Goal: Task Accomplishment & Management: Manage account settings

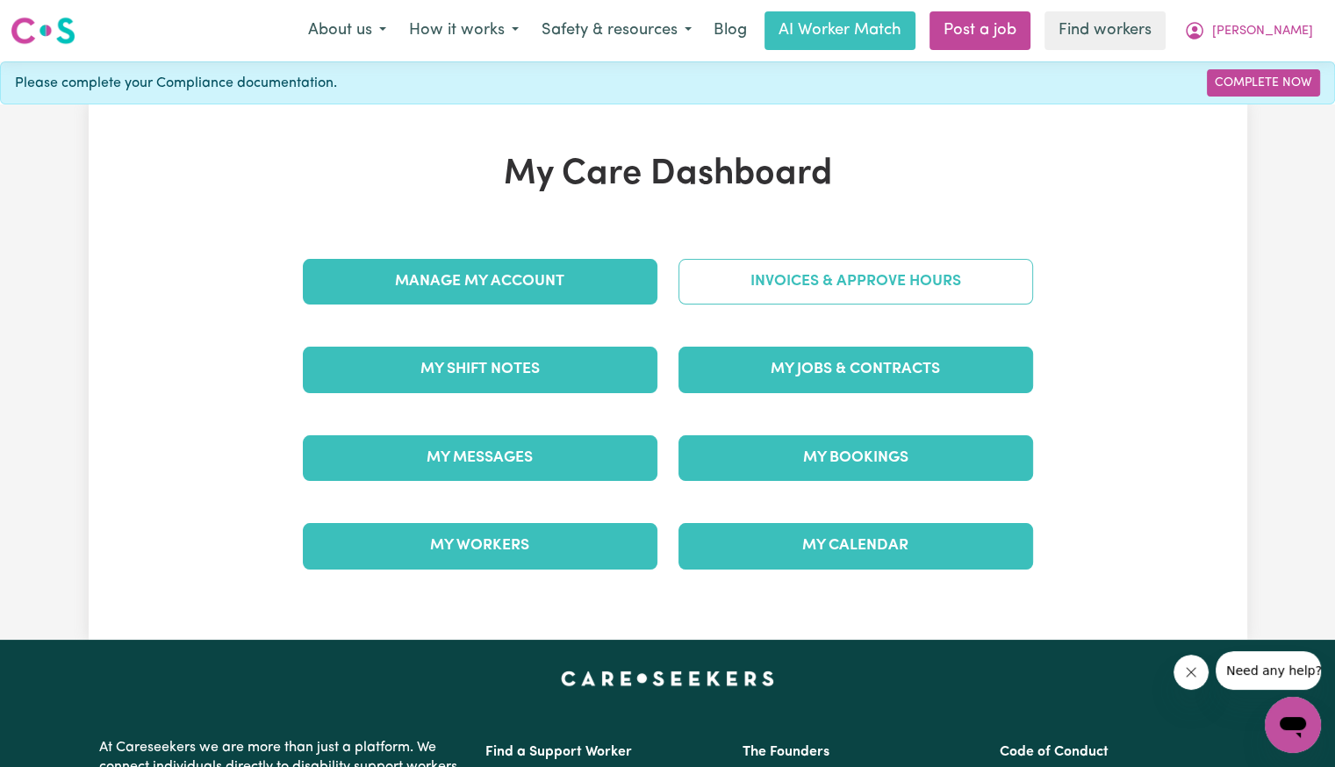
click at [695, 286] on link "Invoices & Approve Hours" at bounding box center [855, 282] width 355 height 46
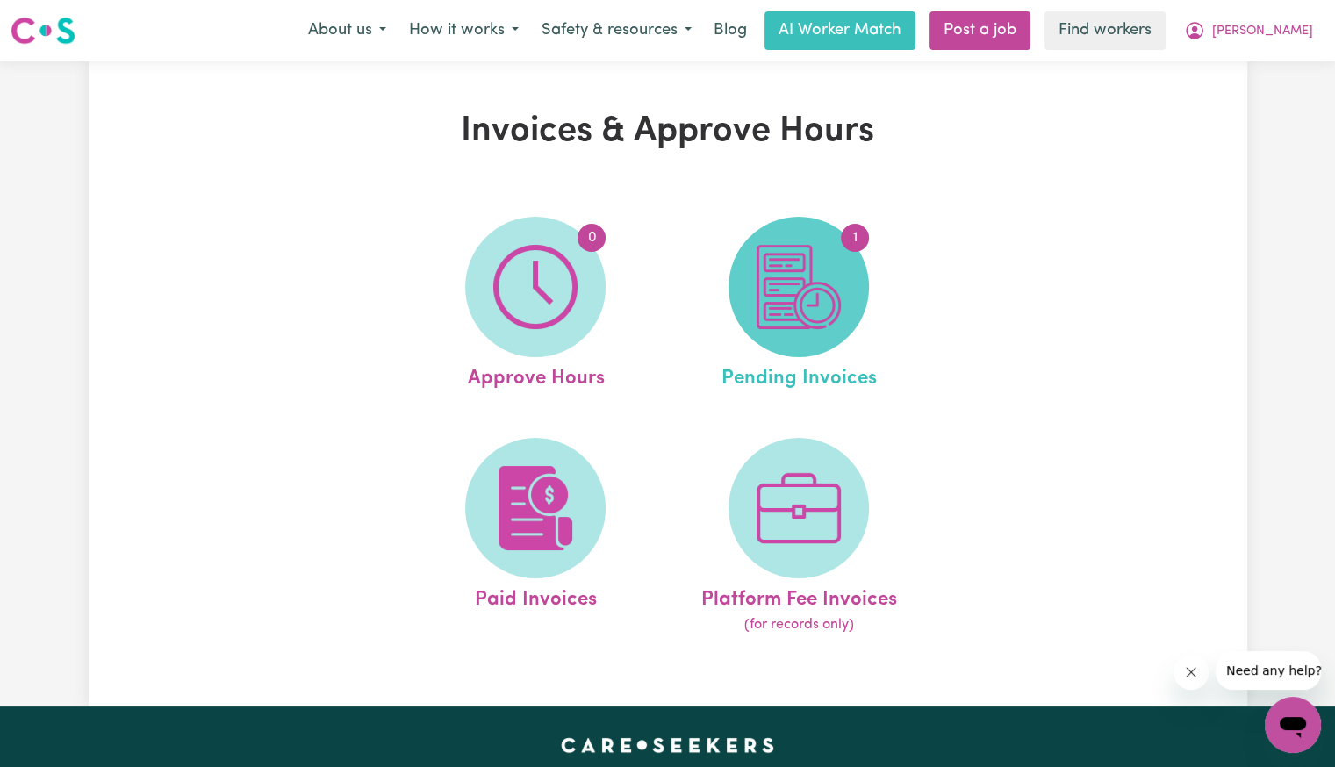
click at [800, 282] on img at bounding box center [798, 287] width 84 height 84
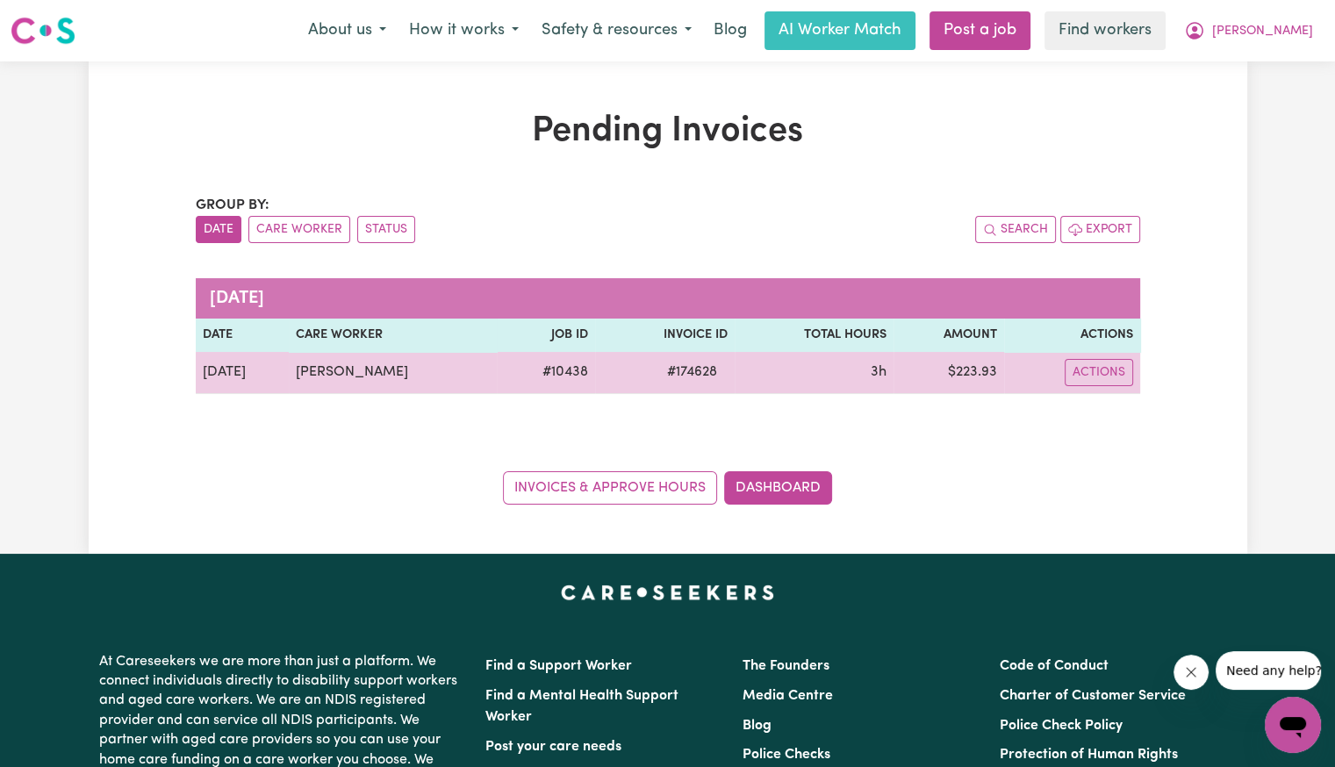
click at [712, 369] on span "# 174628" at bounding box center [691, 372] width 71 height 21
click at [706, 373] on span "# 174628" at bounding box center [691, 372] width 71 height 21
click at [699, 377] on span "# 174628" at bounding box center [691, 372] width 71 height 21
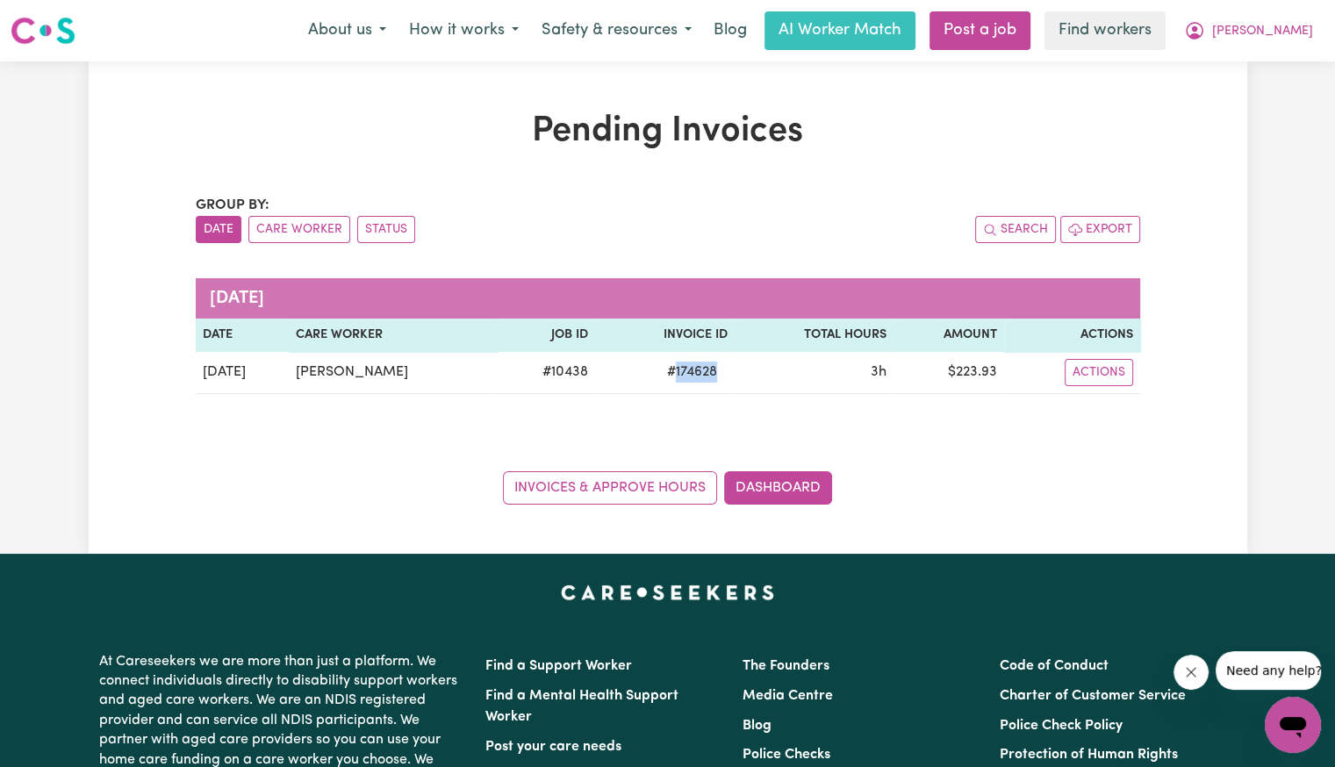
copy span "174628"
click at [1298, 37] on span "[PERSON_NAME]" at bounding box center [1262, 31] width 101 height 19
click at [1278, 91] on link "Logout" at bounding box center [1254, 100] width 139 height 33
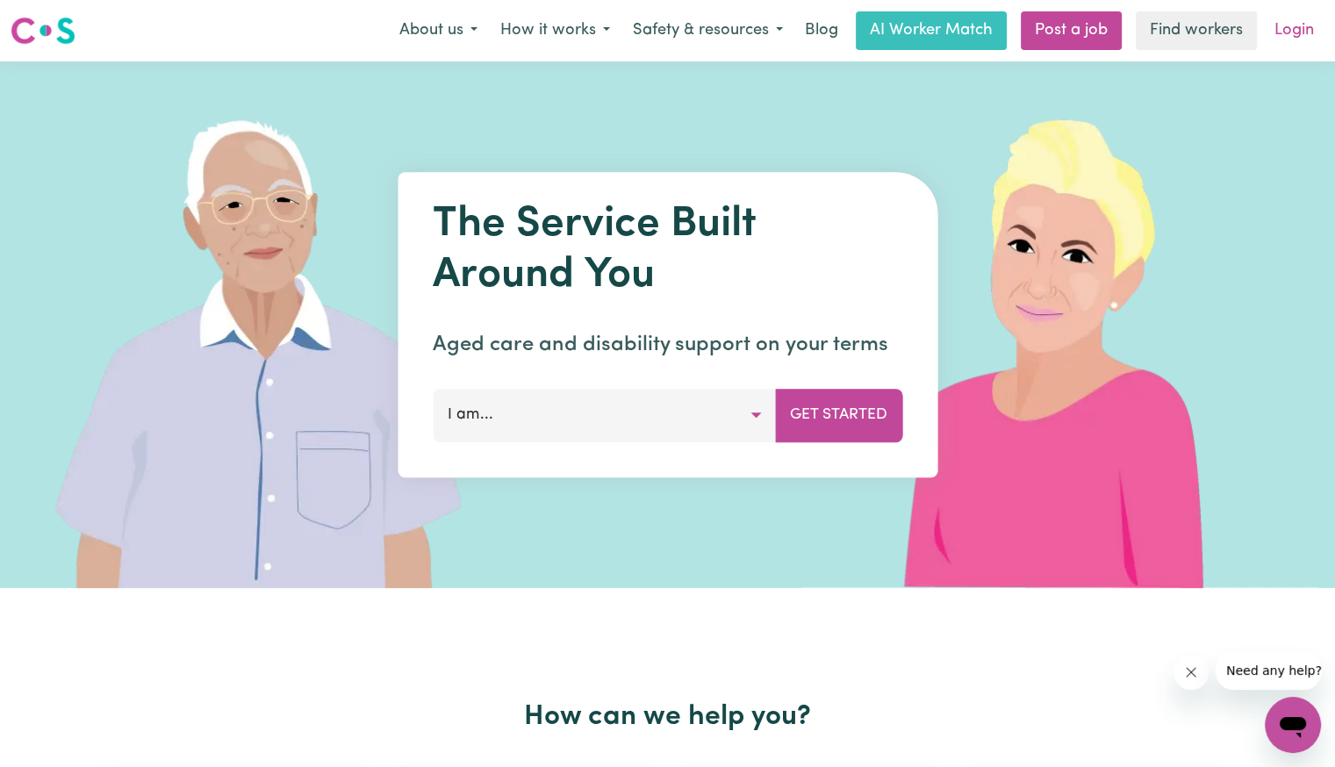
click at [1309, 43] on link "Login" at bounding box center [1294, 30] width 61 height 39
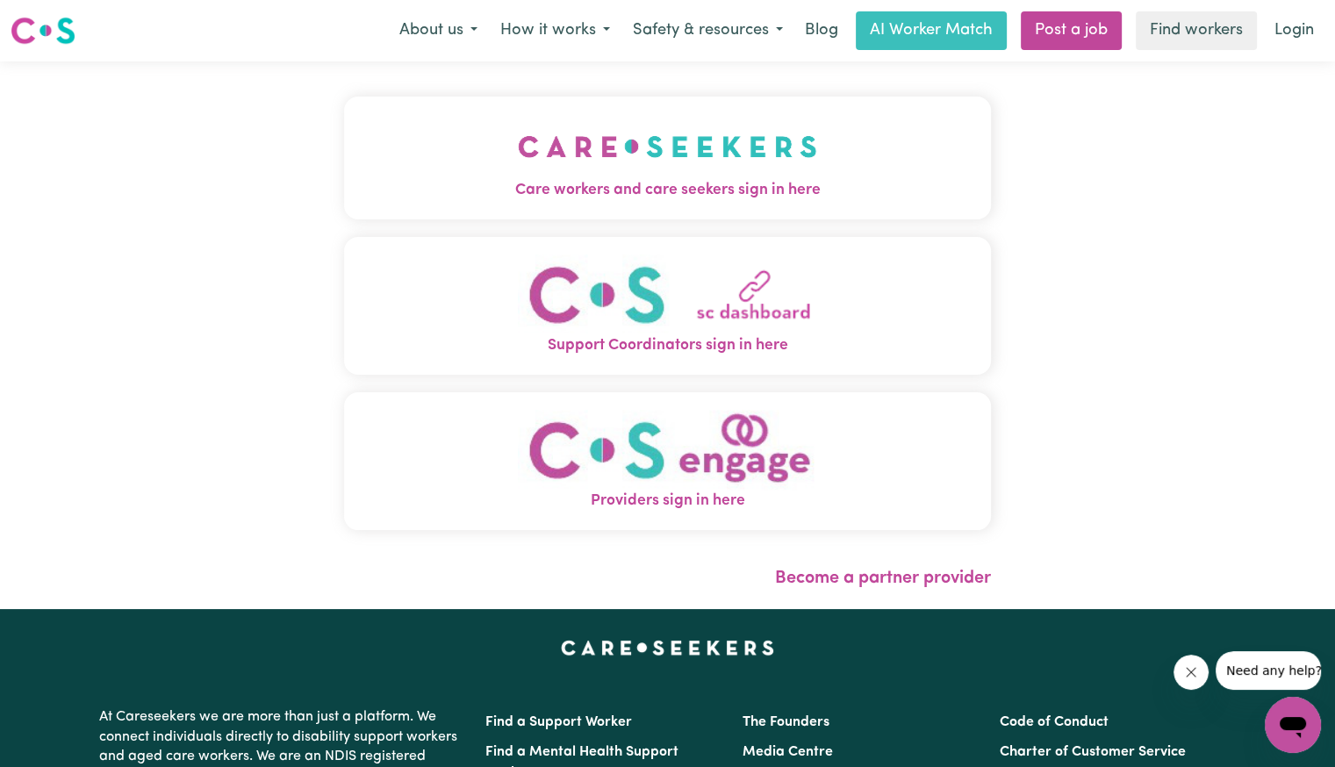
click at [555, 208] on button "Care workers and care seekers sign in here" at bounding box center [667, 158] width 647 height 123
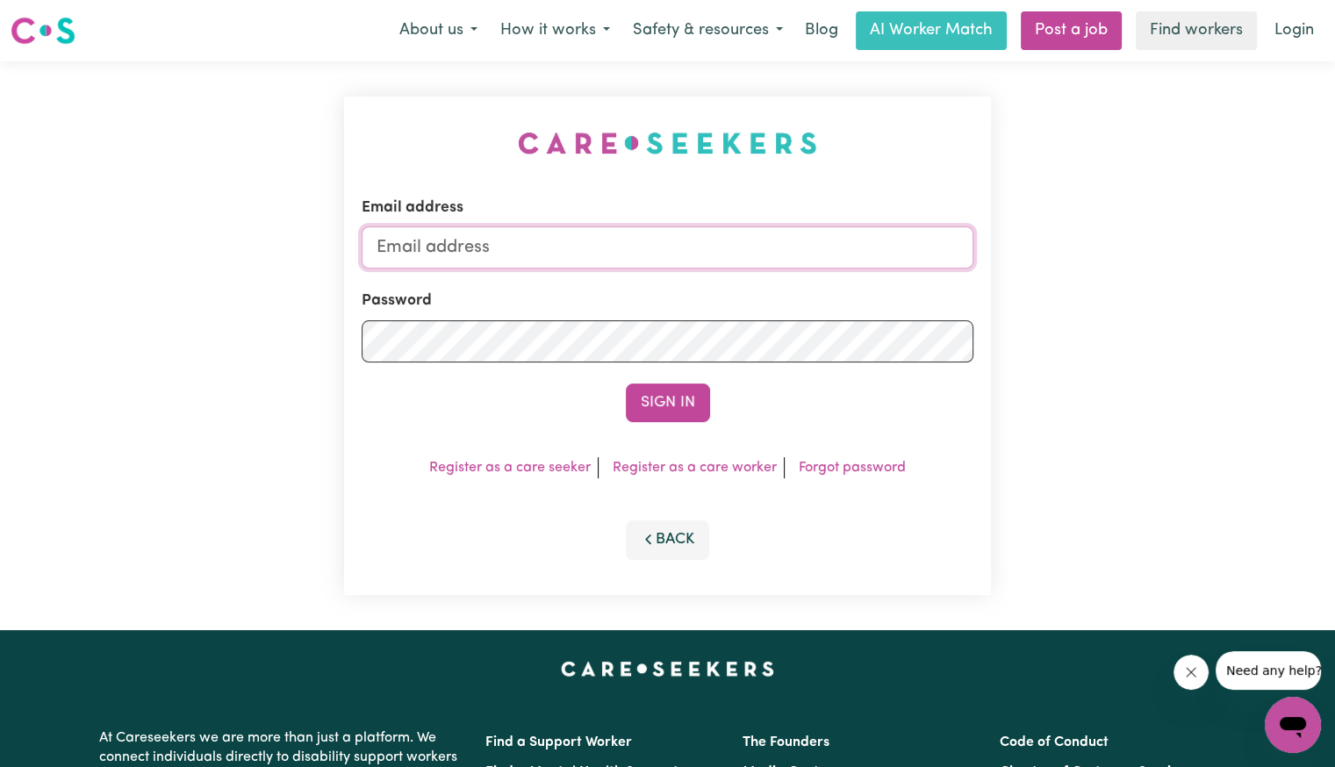
click at [589, 251] on input "Email address" at bounding box center [668, 247] width 612 height 42
drag, startPoint x: 483, startPoint y: 247, endPoint x: 1075, endPoint y: 305, distance: 595.2
click at [1075, 305] on div "Email address [EMAIL_ADDRESS][DOMAIN_NAME] Password Sign In Register as a care …" at bounding box center [667, 345] width 1335 height 569
type input "[EMAIL_ADDRESS][DOMAIN_NAME]"
click at [626, 384] on button "Sign In" at bounding box center [668, 403] width 84 height 39
